Goal: Task Accomplishment & Management: Use online tool/utility

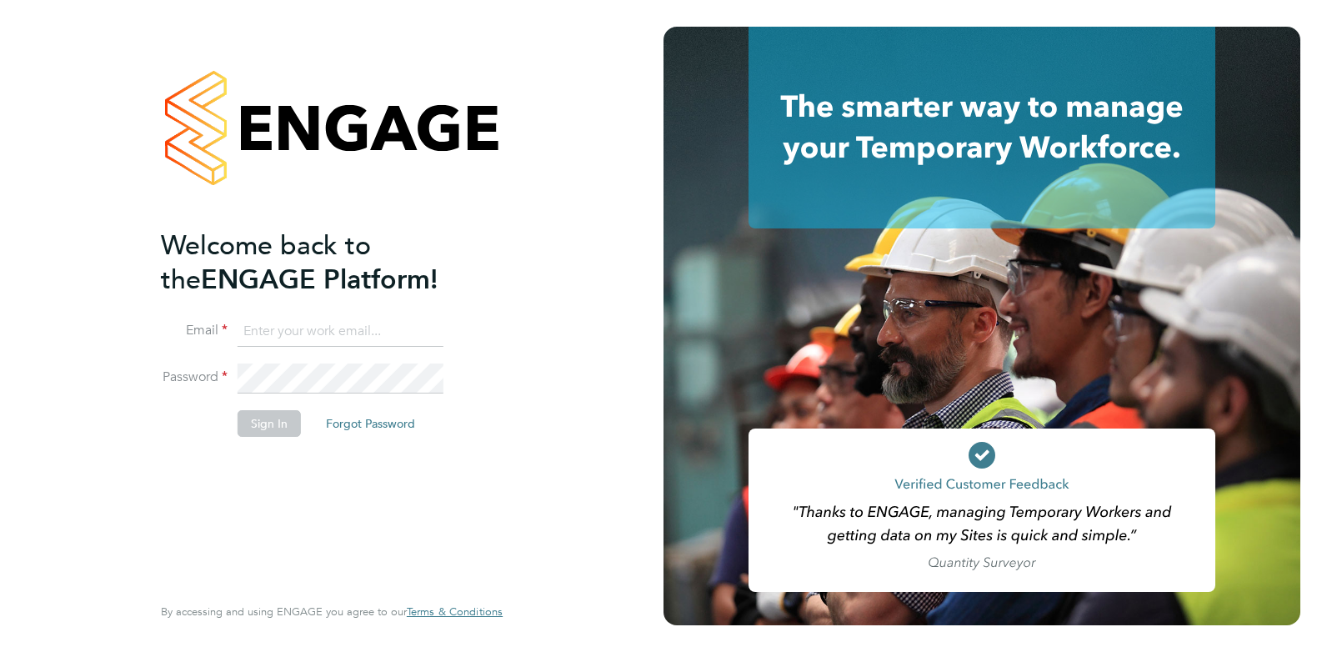
type input "emma@atmosrecruitment.com"
click at [273, 424] on button "Sign In" at bounding box center [269, 423] width 63 height 27
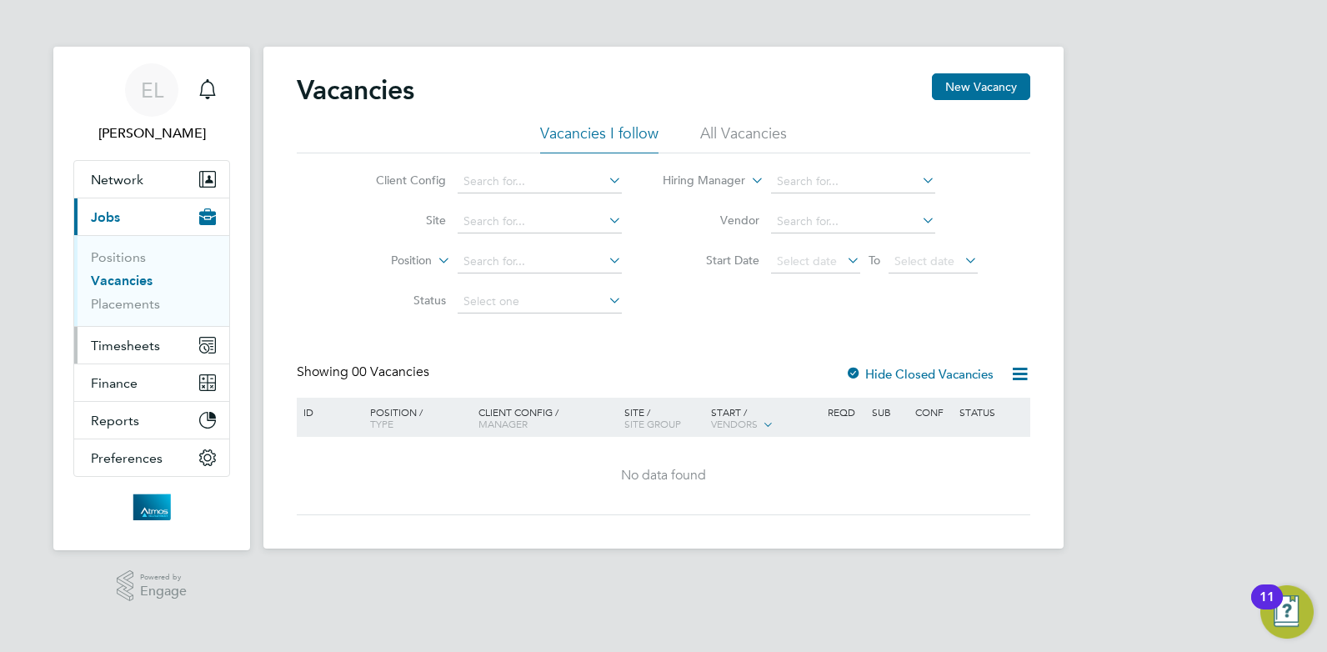
click at [117, 357] on button "Timesheets" at bounding box center [151, 345] width 155 height 37
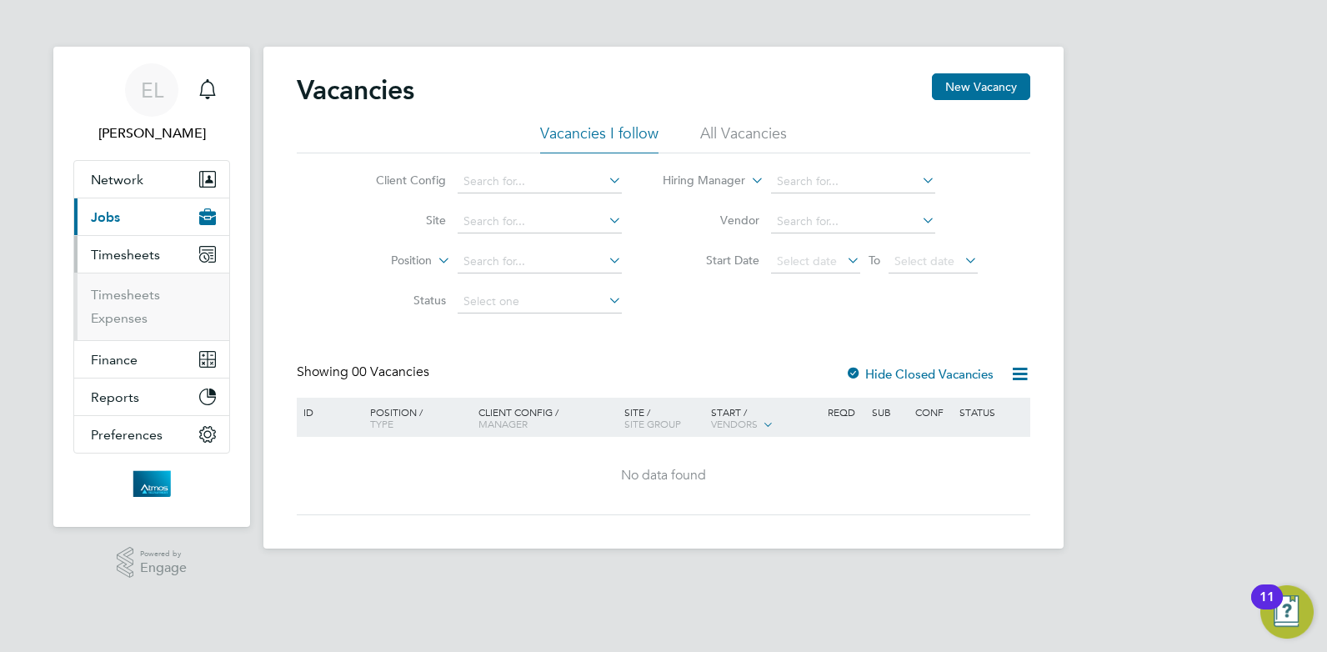
click at [131, 263] on span "Timesheets" at bounding box center [125, 255] width 69 height 16
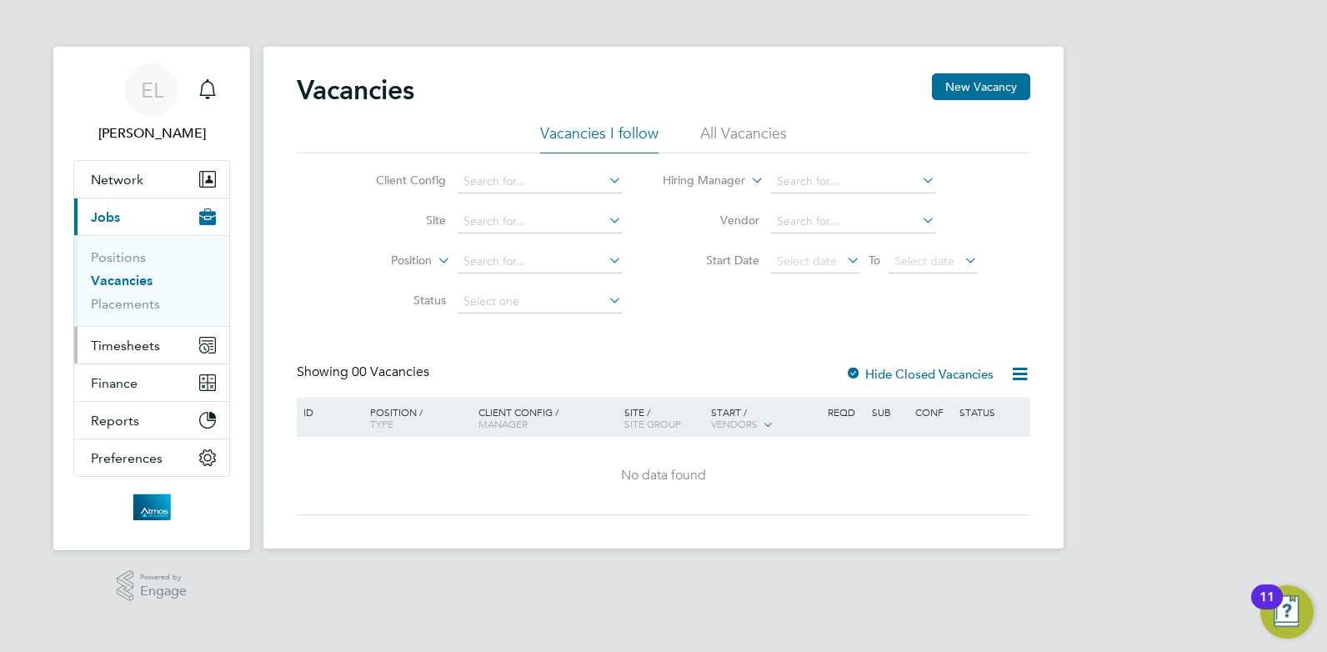
click at [107, 345] on span "Timesheets" at bounding box center [125, 346] width 69 height 16
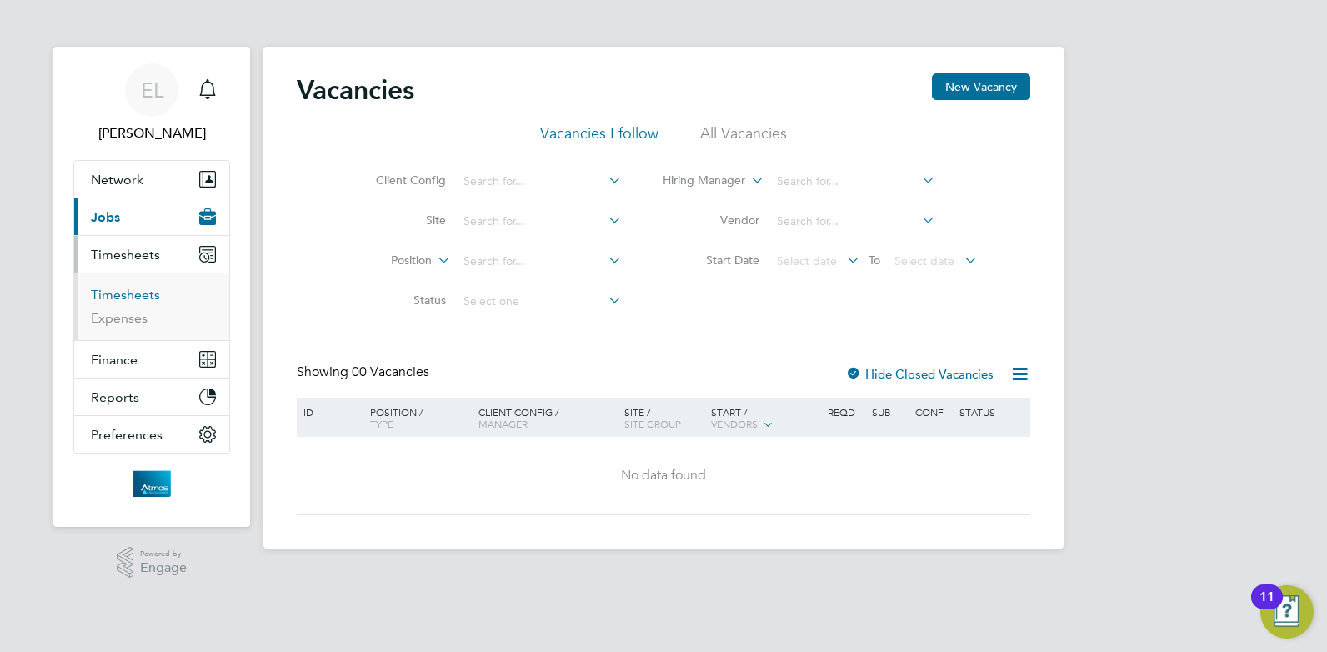
click at [118, 300] on link "Timesheets" at bounding box center [125, 295] width 69 height 16
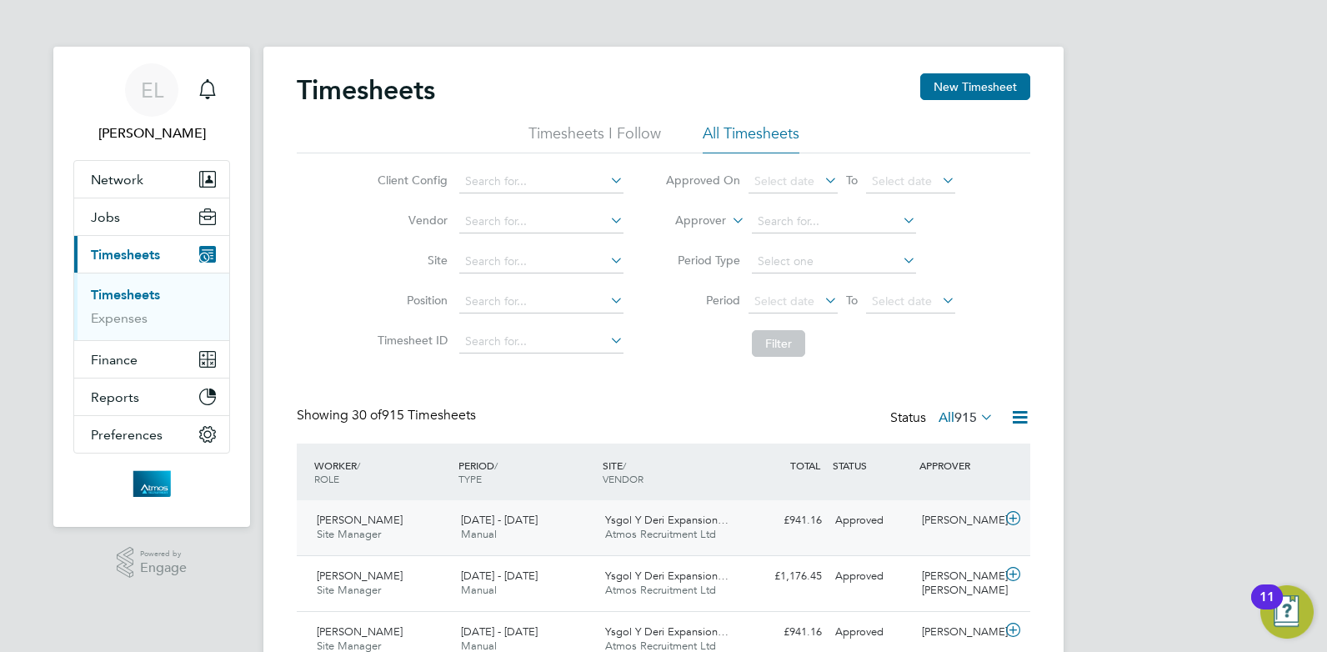
click at [350, 519] on span "Kayleigh Archer" at bounding box center [360, 520] width 86 height 14
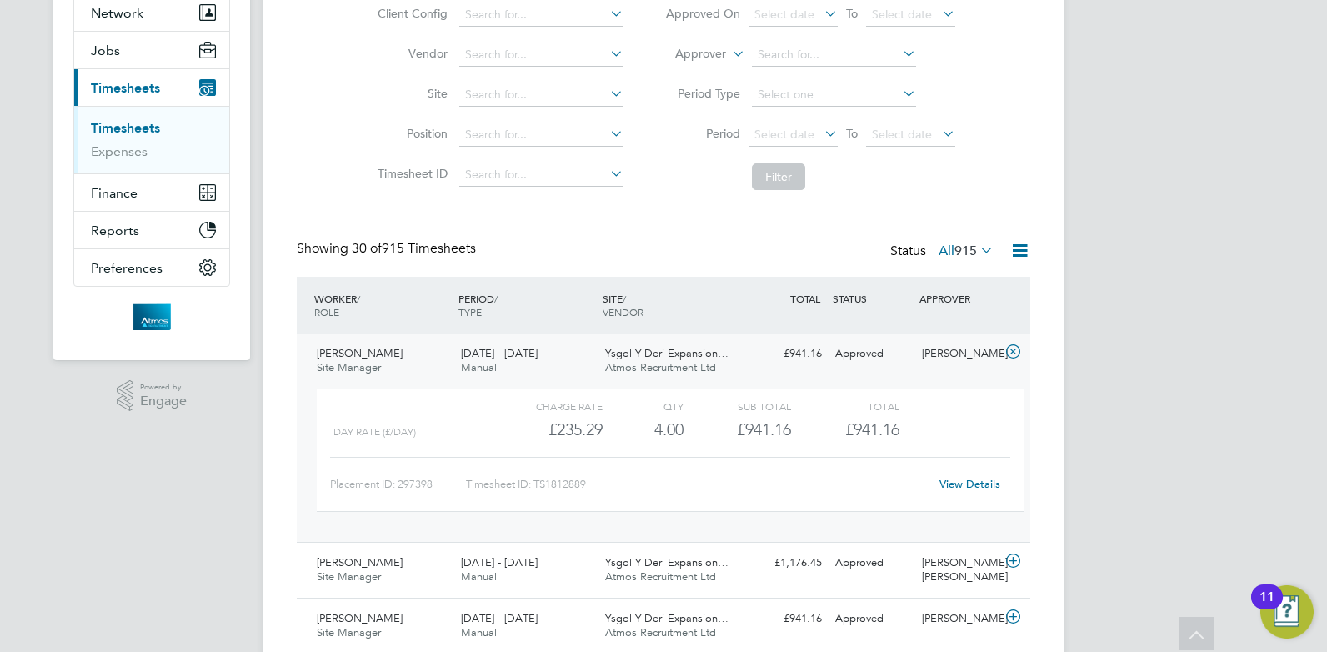
click at [967, 483] on link "View Details" at bounding box center [970, 484] width 61 height 14
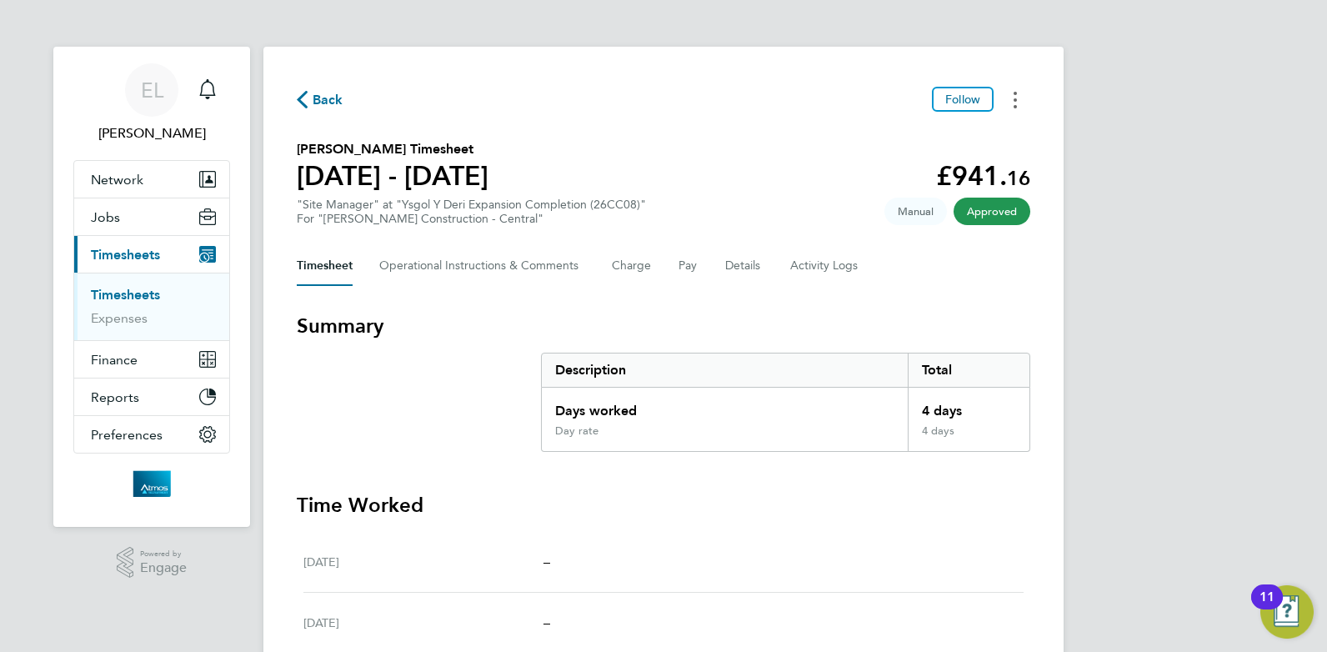
click at [1016, 99] on circle "Timesheets Menu" at bounding box center [1015, 99] width 3 height 3
click at [1010, 98] on button "Timesheets Menu" at bounding box center [1016, 100] width 30 height 26
click at [1020, 100] on button "Timesheets Menu" at bounding box center [1016, 100] width 30 height 26
click at [959, 139] on link "Download timesheet" at bounding box center [930, 136] width 200 height 33
